Goal: Check status: Check status

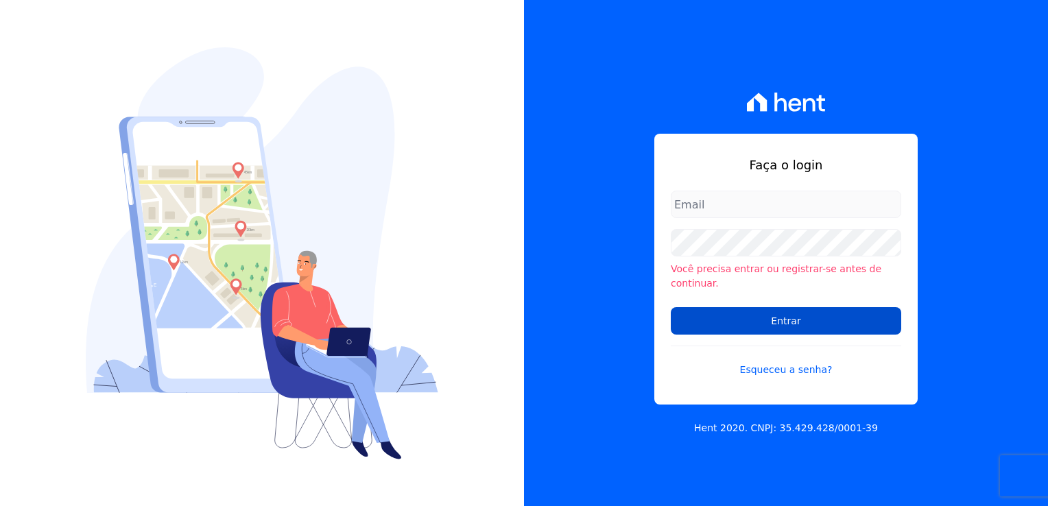
type input "[PERSON_NAME][EMAIL_ADDRESS][DOMAIN_NAME]"
click at [788, 315] on input "Entrar" at bounding box center [785, 320] width 230 height 27
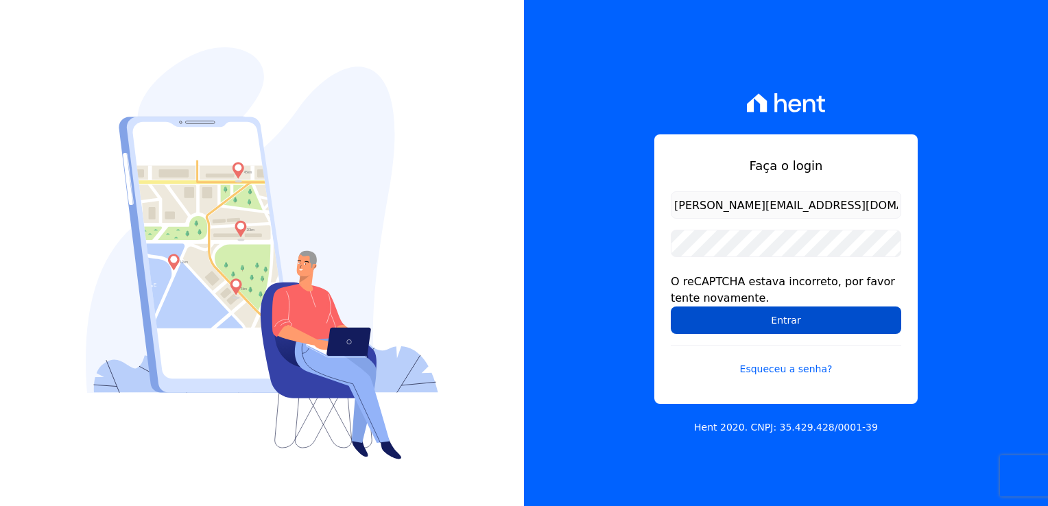
click at [746, 322] on input "Entrar" at bounding box center [785, 319] width 230 height 27
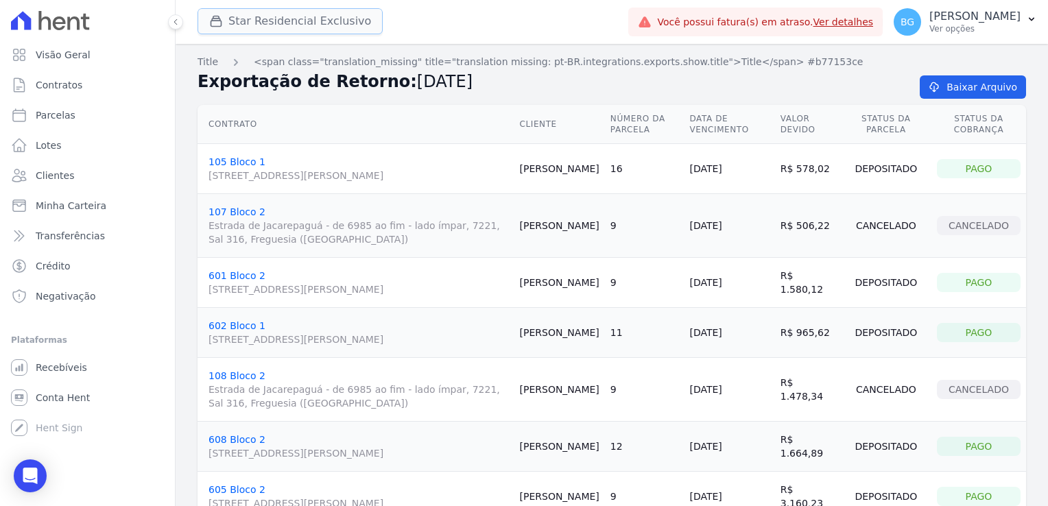
click at [233, 27] on button "Star Residencial Exclusivo" at bounding box center [289, 21] width 185 height 26
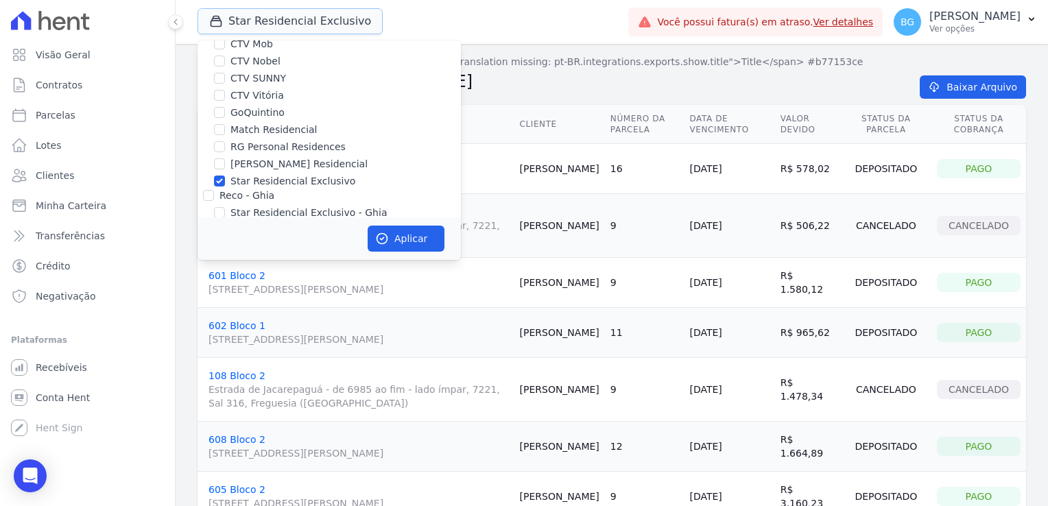
scroll to position [130, 0]
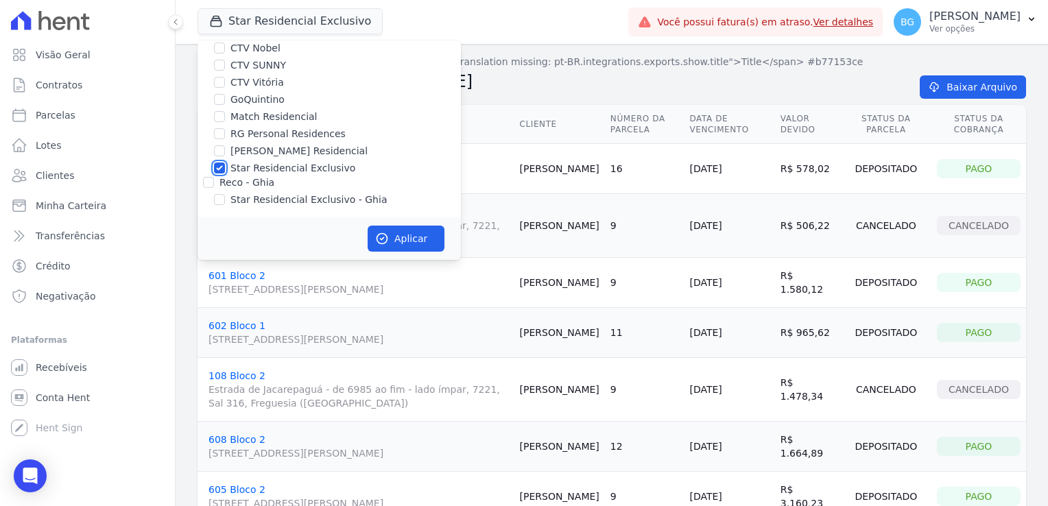
click at [220, 168] on input "Star Residencial Exclusivo" at bounding box center [219, 167] width 11 height 11
checkbox input "false"
click at [218, 82] on input "CTV Vitória" at bounding box center [219, 82] width 11 height 11
checkbox input "true"
click at [407, 225] on div "Aplicar" at bounding box center [328, 238] width 263 height 43
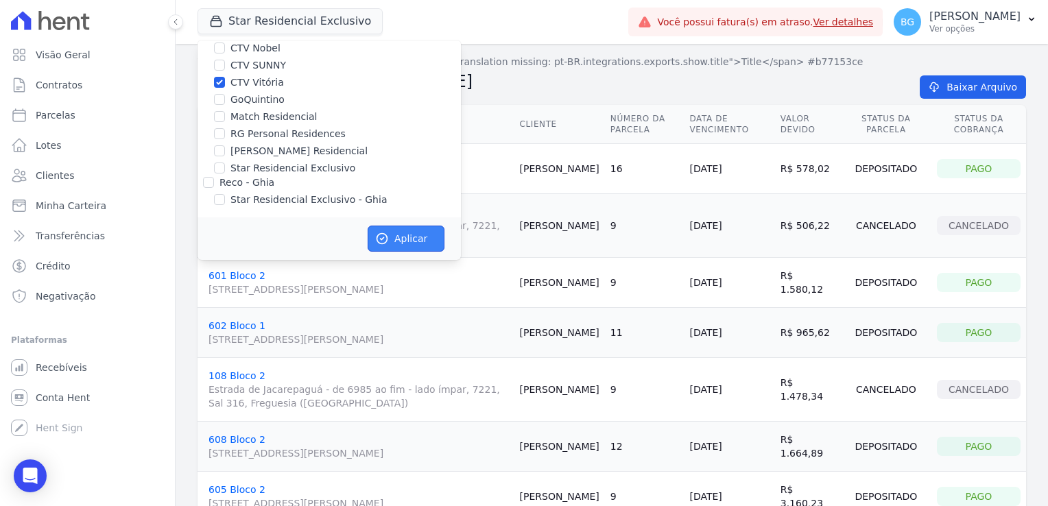
click at [401, 231] on button "Aplicar" at bounding box center [405, 239] width 77 height 26
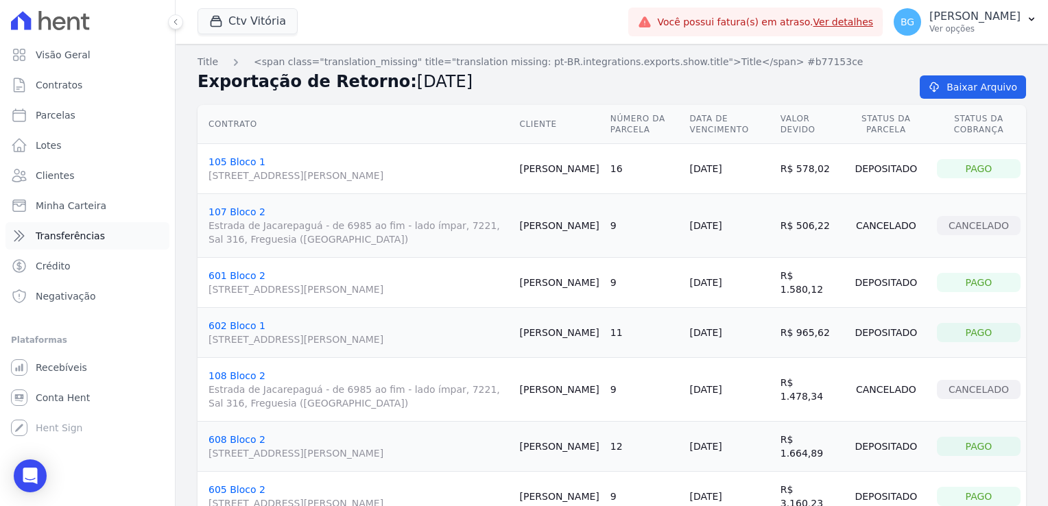
click at [90, 244] on link "Transferências" at bounding box center [87, 235] width 164 height 27
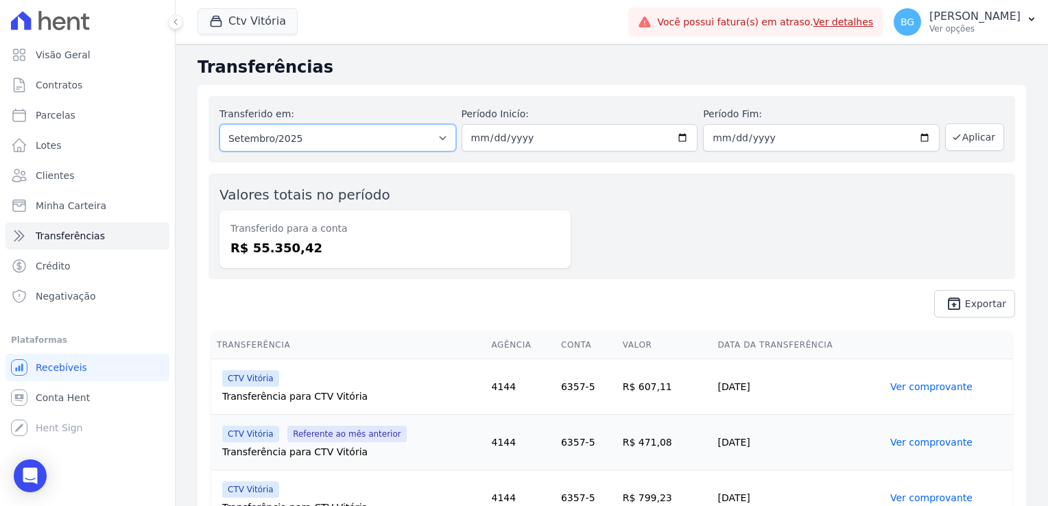
click at [317, 136] on select "Todos os meses Maio/2024 Junho/2024 Julho/2024 Agosto/2024 Setembro/2024 Outubr…" at bounding box center [337, 137] width 237 height 27
click at [638, 210] on div "Valores totais no período Transferido para a conta R$ 55.350,42" at bounding box center [611, 226] width 806 height 106
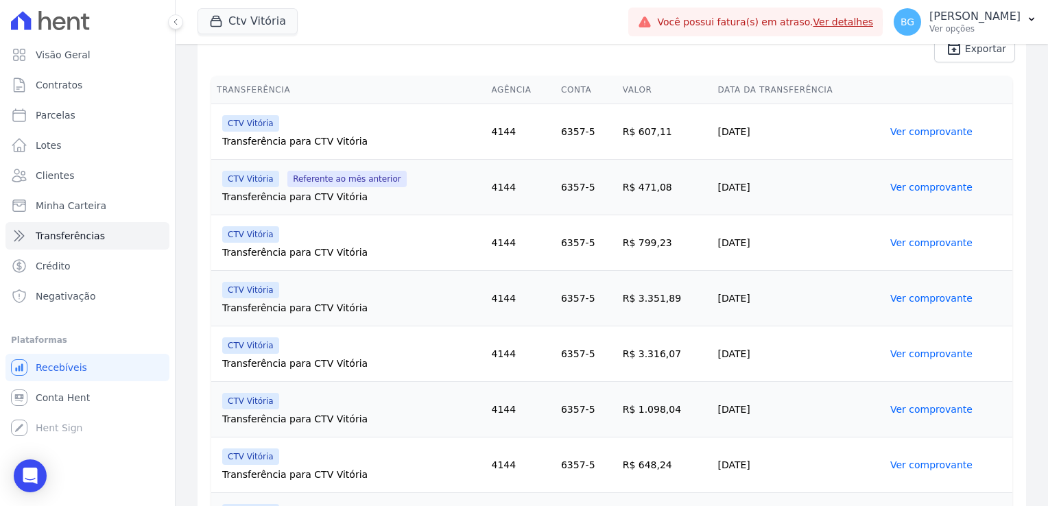
scroll to position [274, 0]
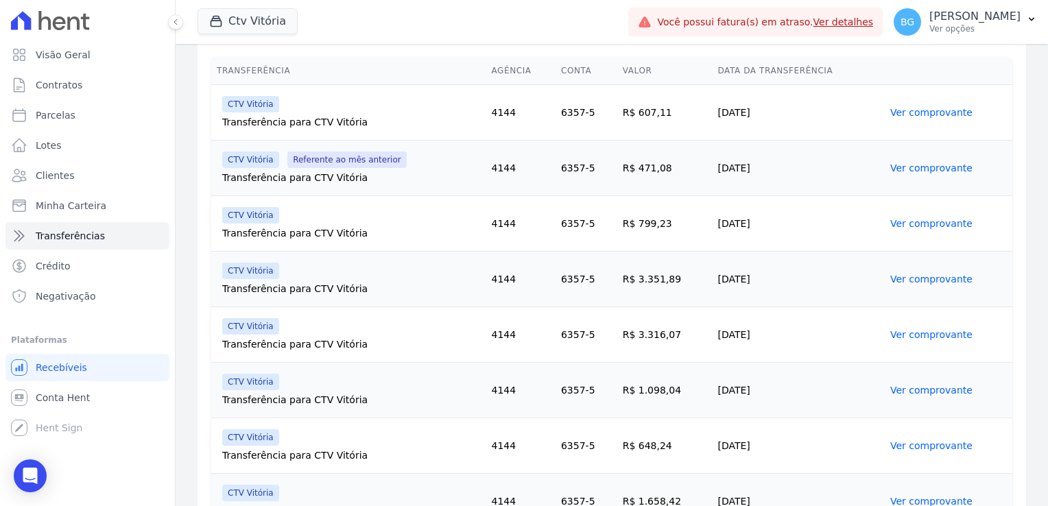
click at [910, 170] on link "Ver comprovante" at bounding box center [931, 167] width 82 height 11
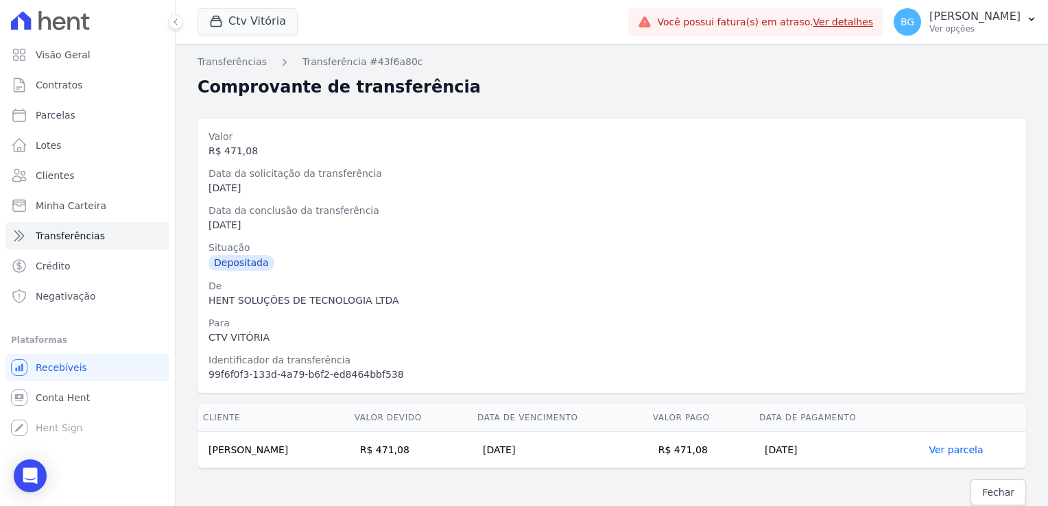
scroll to position [9, 0]
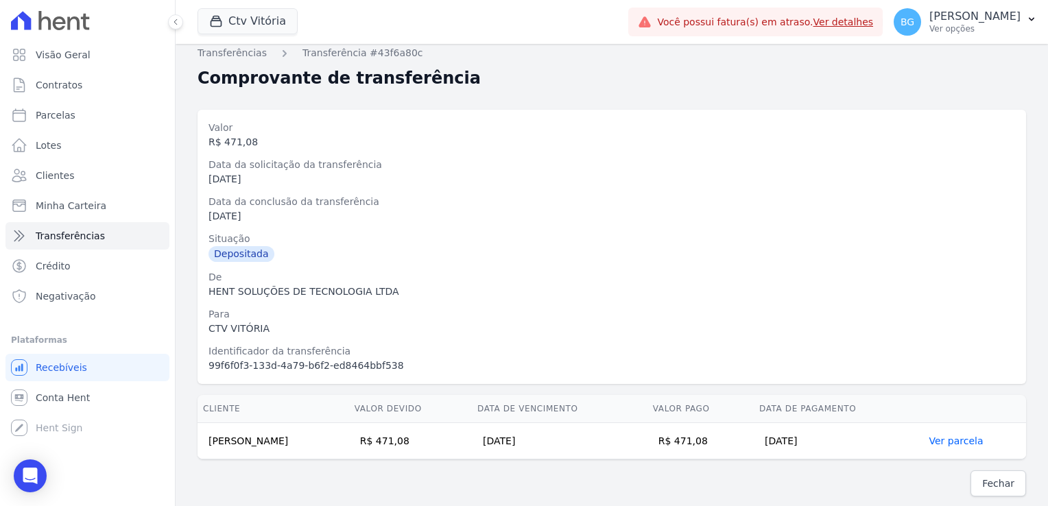
drag, startPoint x: 329, startPoint y: 443, endPoint x: 182, endPoint y: 444, distance: 146.7
click at [182, 444] on div "Cliente Valor devido Data de Vencimento Valor pago Data de Pagamento [PERSON_NA…" at bounding box center [612, 426] width 872 height 75
copy div "Cliente Valor devido Data de Vencimento Valor pago Data de Pagamento [PERSON_NA…"
drag, startPoint x: 182, startPoint y: 444, endPoint x: 292, endPoint y: 437, distance: 109.9
click at [292, 437] on td "[PERSON_NAME]" at bounding box center [273, 441] width 152 height 36
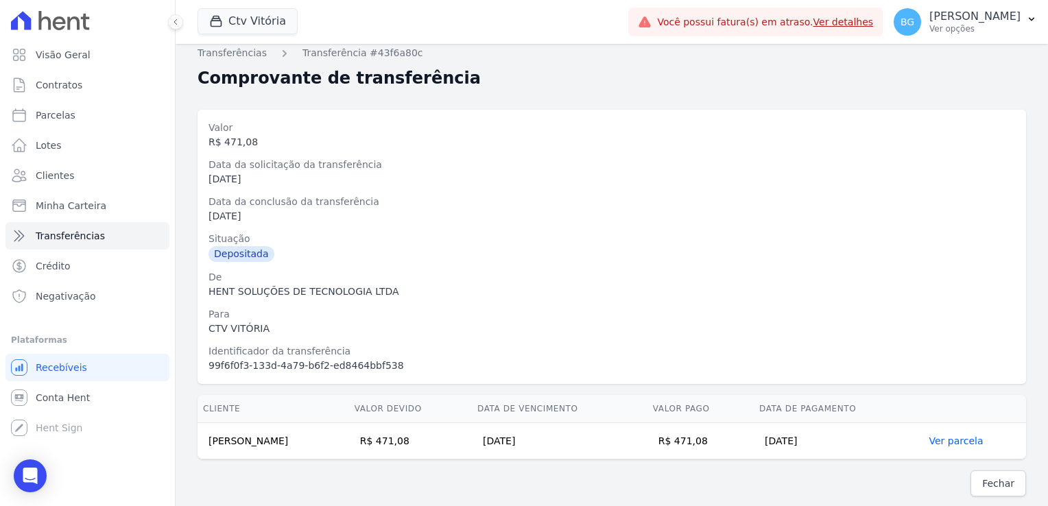
click at [348, 437] on td "[PERSON_NAME]" at bounding box center [273, 441] width 152 height 36
drag, startPoint x: 327, startPoint y: 443, endPoint x: 211, endPoint y: 438, distance: 116.0
click at [211, 438] on td "[PERSON_NAME]" at bounding box center [273, 441] width 152 height 36
copy td "[PERSON_NAME]"
